Goal: Task Accomplishment & Management: Use online tool/utility

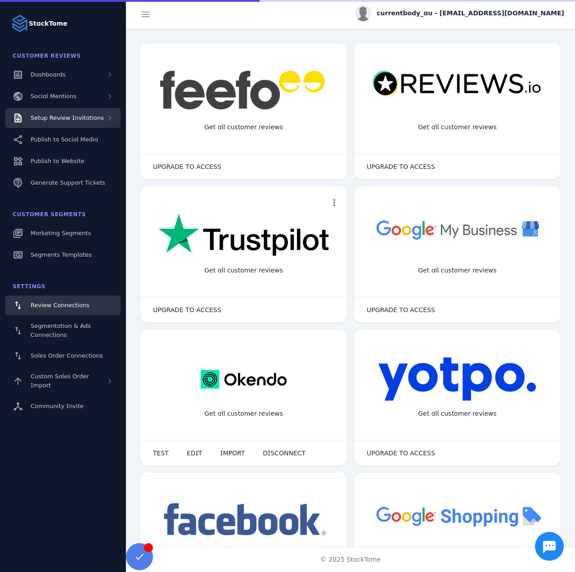
click at [86, 125] on div "Setup Review Invitations" at bounding box center [62, 118] width 115 height 20
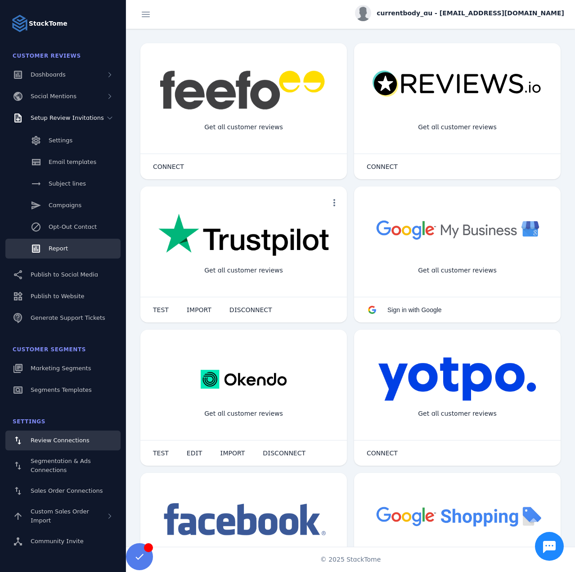
click at [66, 246] on span "Report" at bounding box center [58, 248] width 19 height 7
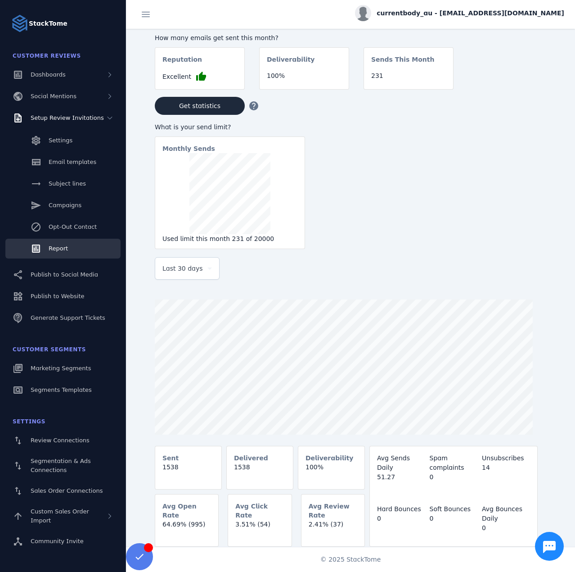
click at [188, 277] on div "Last 30 days" at bounding box center [188, 269] width 50 height 22
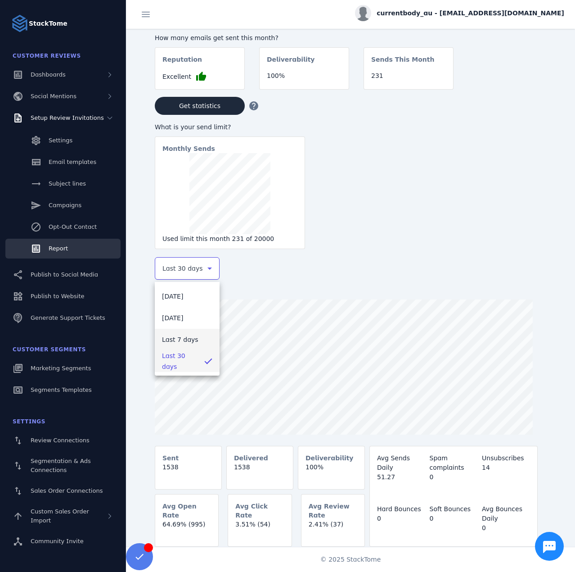
click at [177, 340] on span "Last 7 days" at bounding box center [180, 339] width 36 height 11
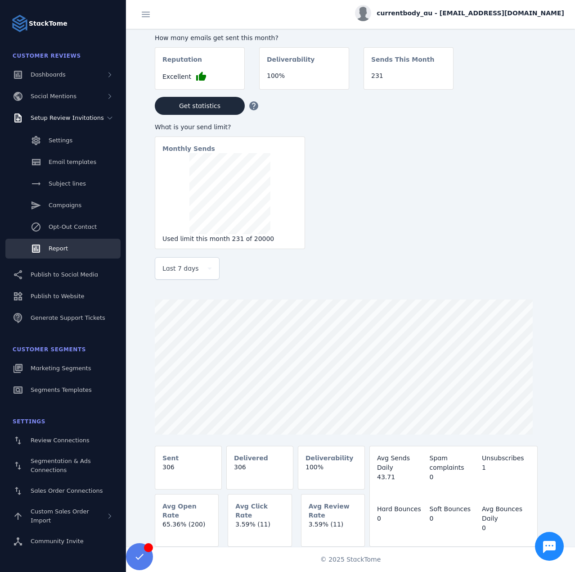
click at [501, 20] on div "currentbody_au - [EMAIL_ADDRESS][DOMAIN_NAME]" at bounding box center [459, 13] width 209 height 16
click at [537, 85] on span "Sign out" at bounding box center [536, 86] width 26 height 11
